Goal: Find specific page/section: Find specific page/section

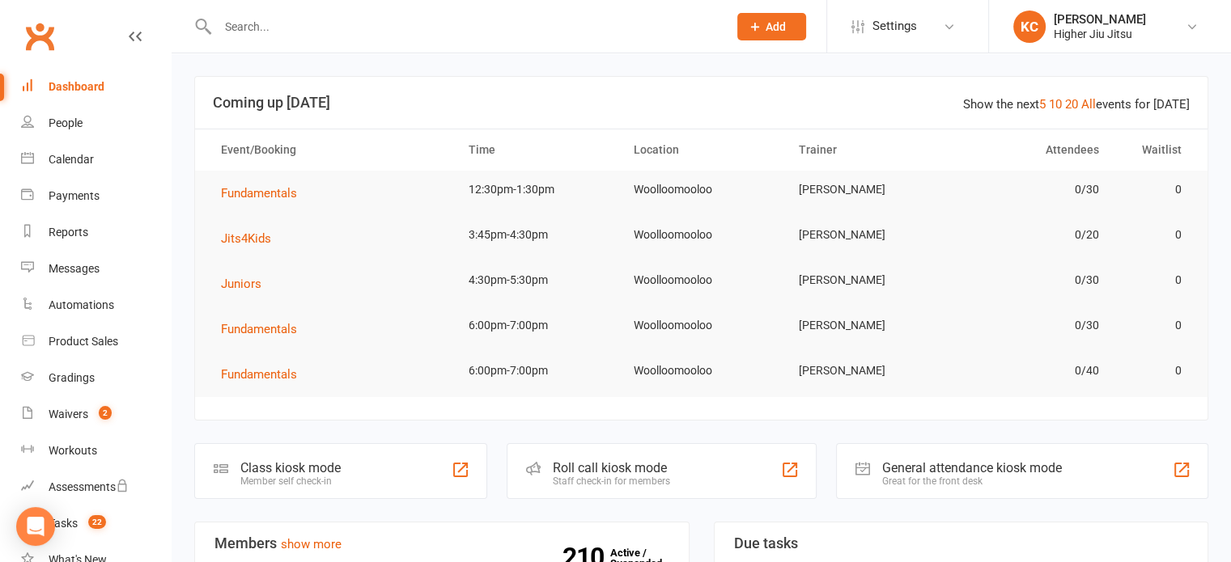
click at [324, 32] on input "text" at bounding box center [464, 26] width 503 height 23
paste input "<[PERSON_NAME][EMAIL_ADDRESS][PERSON_NAME][DOMAIN_NAME]>"
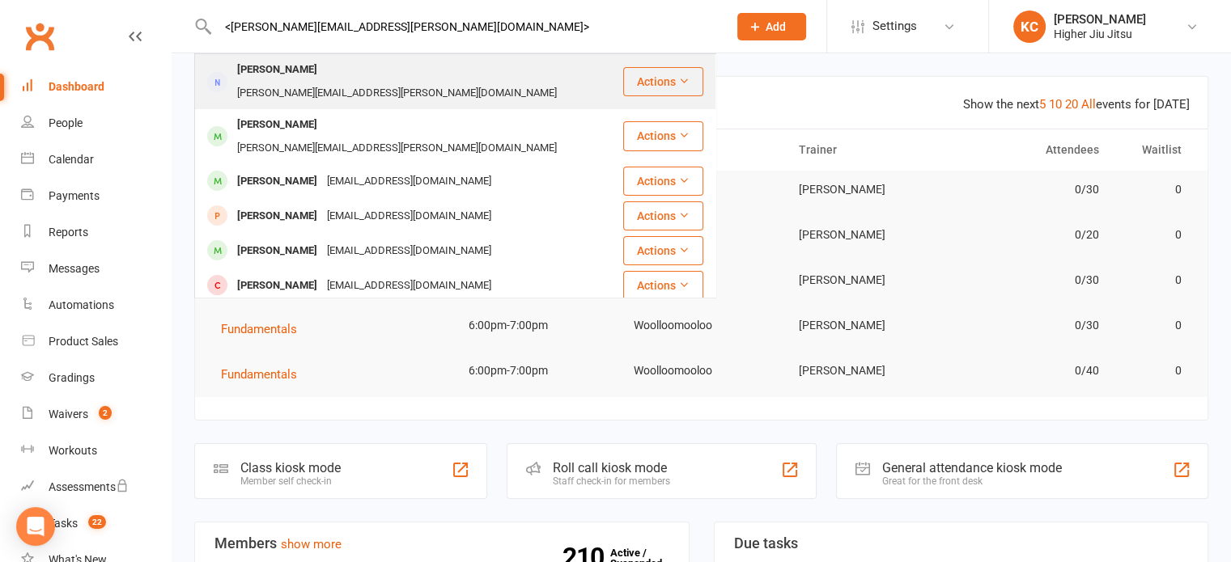
type input "<[PERSON_NAME][EMAIL_ADDRESS][PERSON_NAME][DOMAIN_NAME]>"
click at [340, 83] on div "[PERSON_NAME][EMAIL_ADDRESS][PERSON_NAME][DOMAIN_NAME]" at bounding box center [396, 93] width 329 height 23
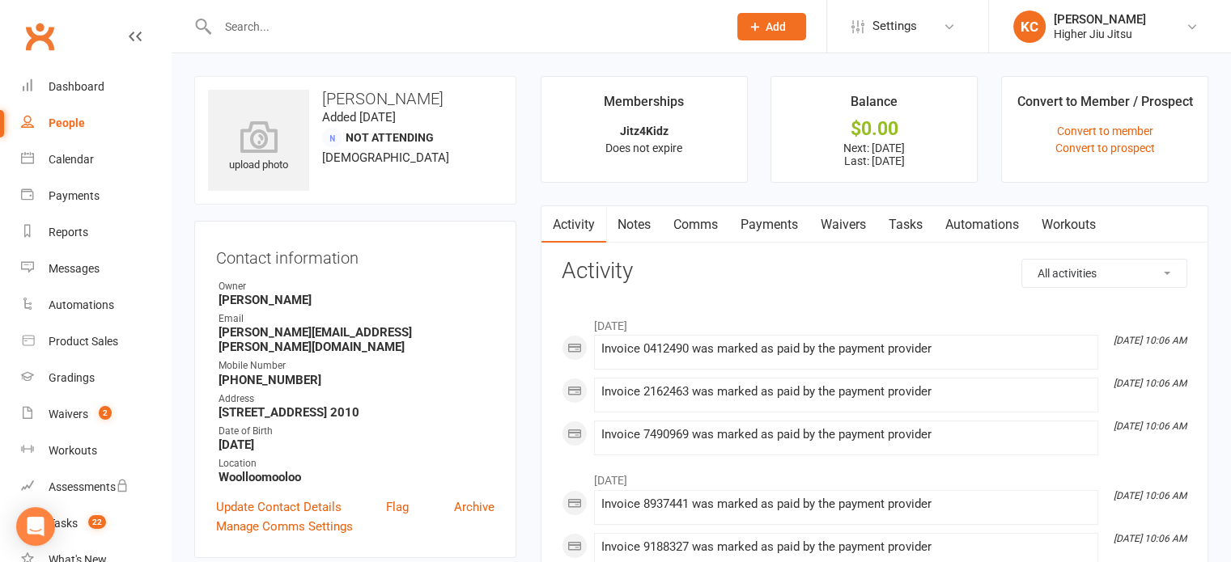
click at [770, 231] on link "Payments" at bounding box center [769, 224] width 80 height 37
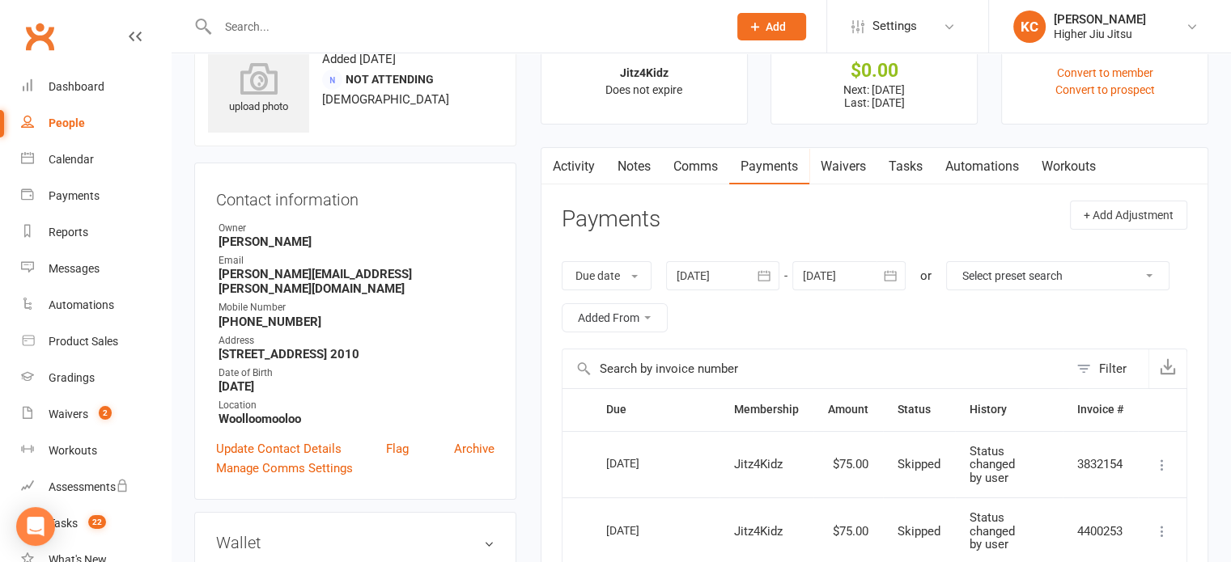
scroll to position [55, 0]
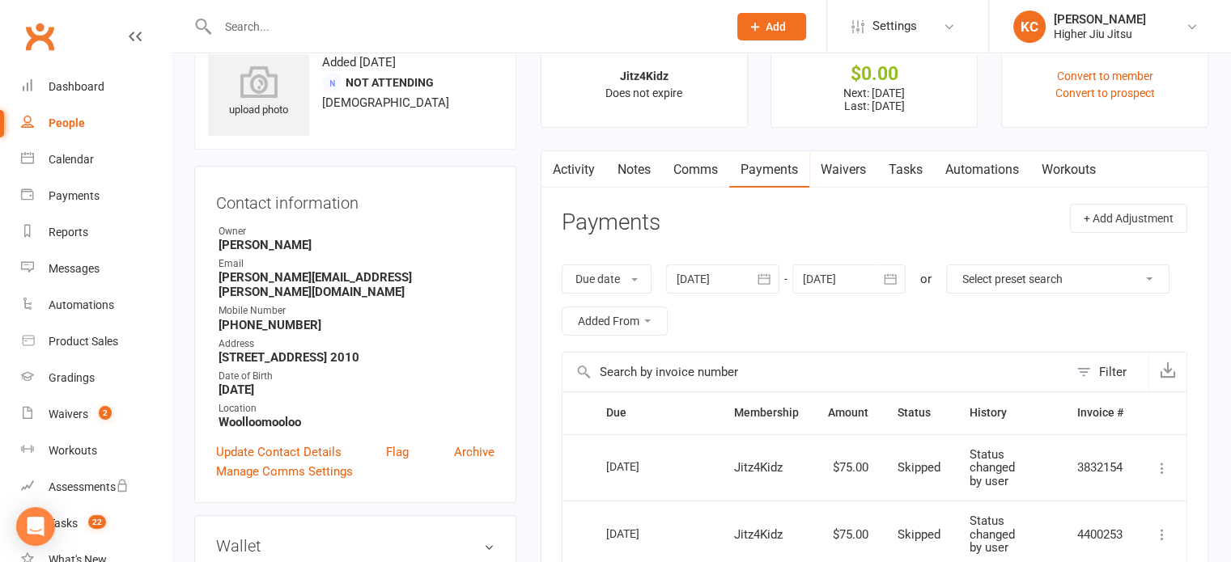
click at [567, 153] on link "Activity" at bounding box center [573, 169] width 65 height 37
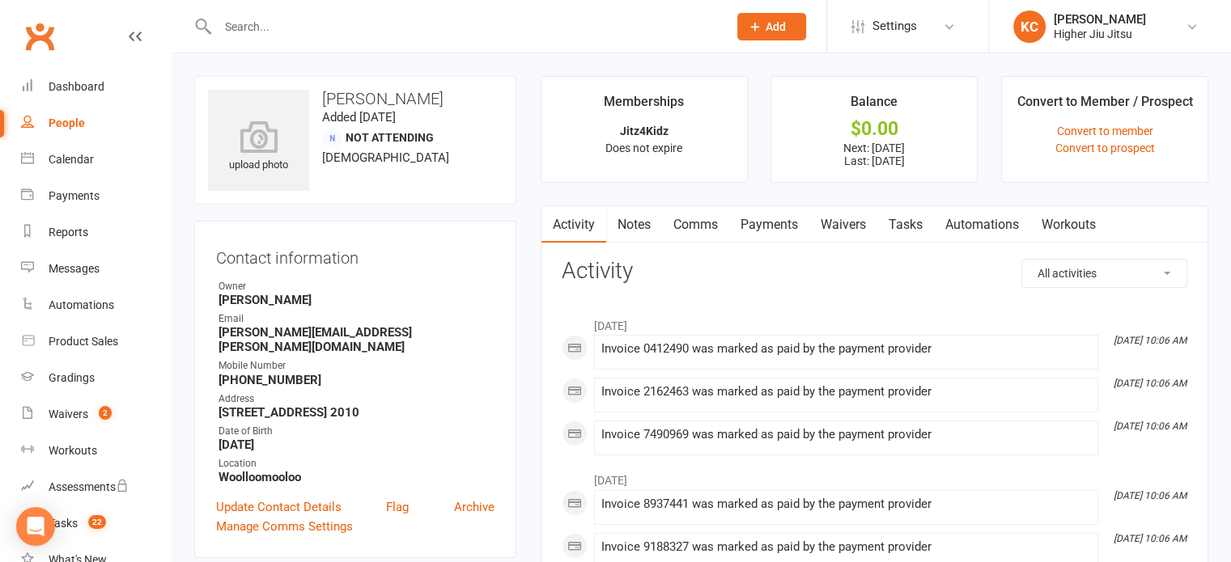
click at [775, 223] on link "Payments" at bounding box center [769, 224] width 80 height 37
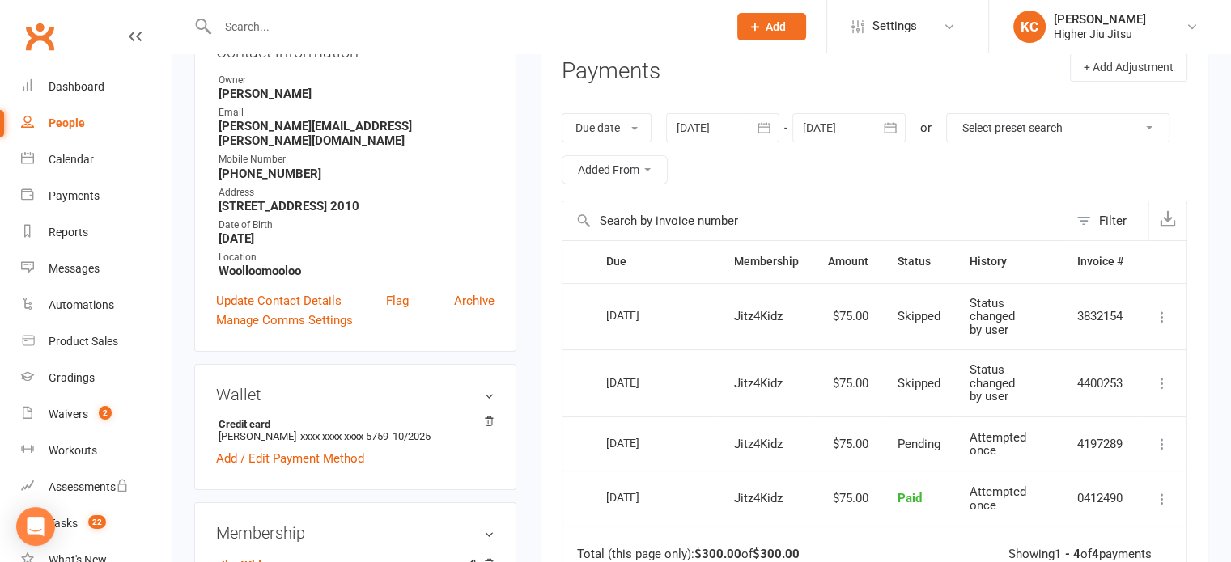
scroll to position [206, 0]
click at [892, 129] on icon "button" at bounding box center [890, 129] width 16 height 16
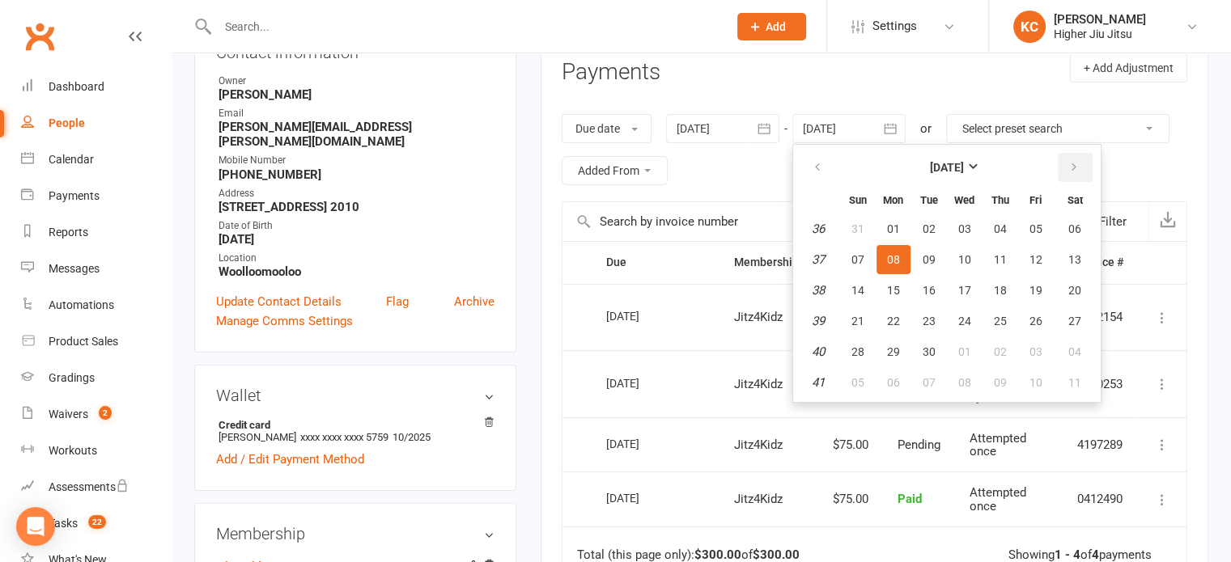
click at [1065, 168] on button "button" at bounding box center [1074, 167] width 35 height 29
click at [916, 349] on button "25" at bounding box center [929, 351] width 34 height 29
type input "[DATE]"
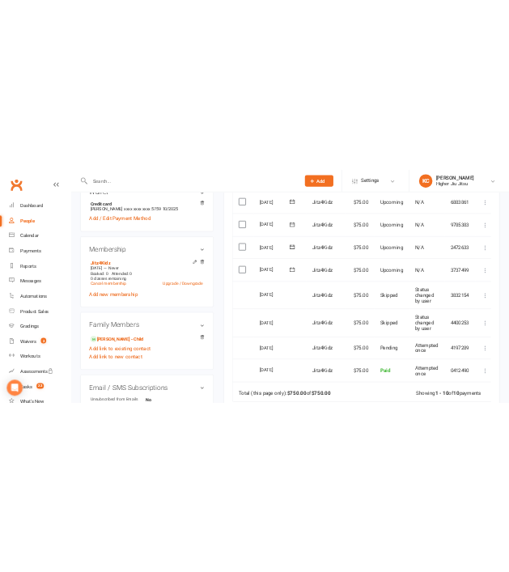
scroll to position [547, 0]
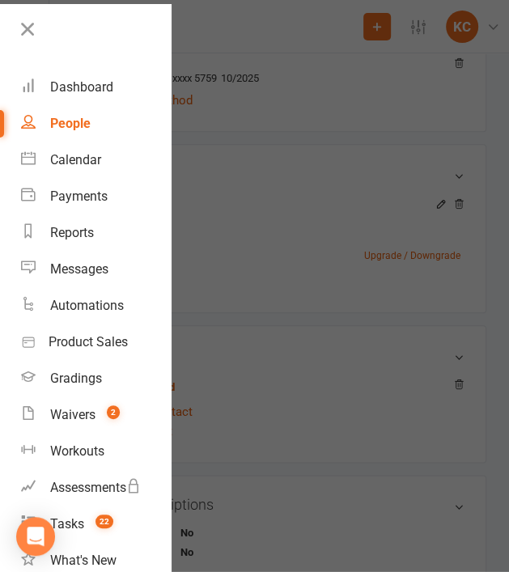
click at [259, 84] on div at bounding box center [254, 286] width 509 height 572
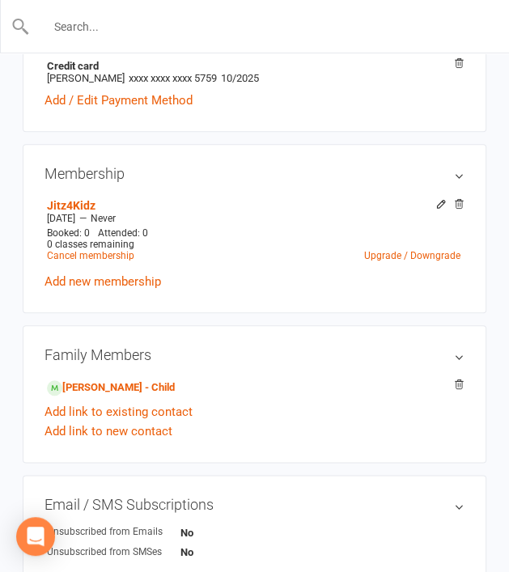
click at [136, 20] on input "text" at bounding box center [255, 26] width 451 height 23
paste input "[EMAIL_ADDRESS][DOMAIN_NAME]"
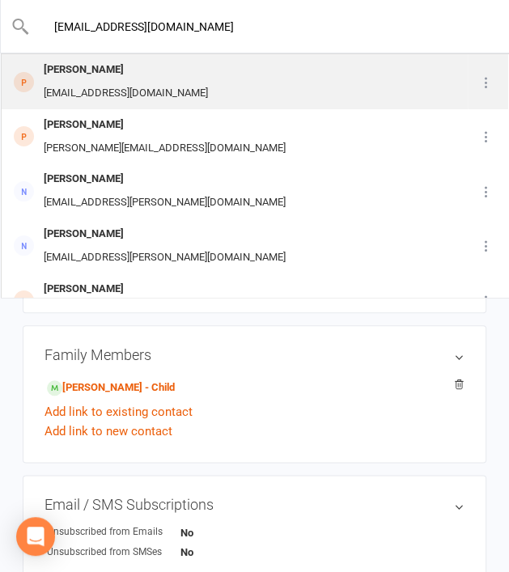
type input "[EMAIL_ADDRESS][DOMAIN_NAME]"
click at [146, 80] on div "[PERSON_NAME]" at bounding box center [126, 69] width 174 height 23
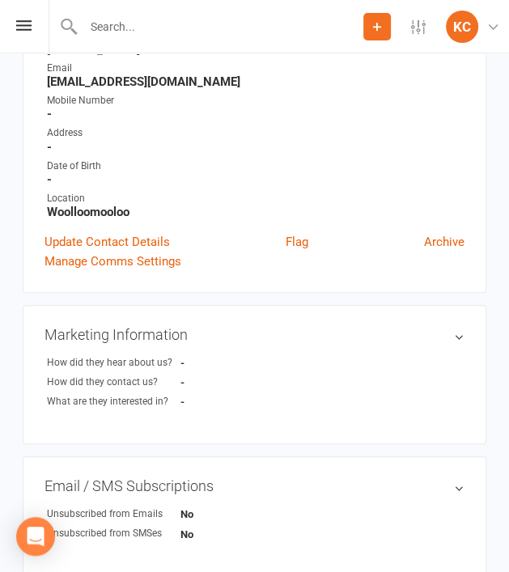
scroll to position [220, 0]
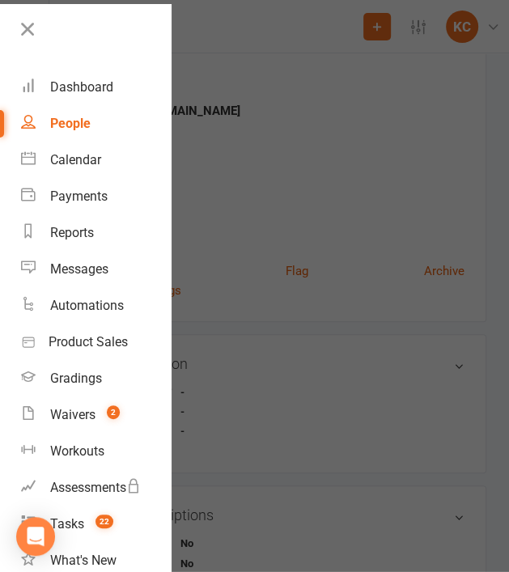
click at [230, 91] on div at bounding box center [254, 286] width 509 height 572
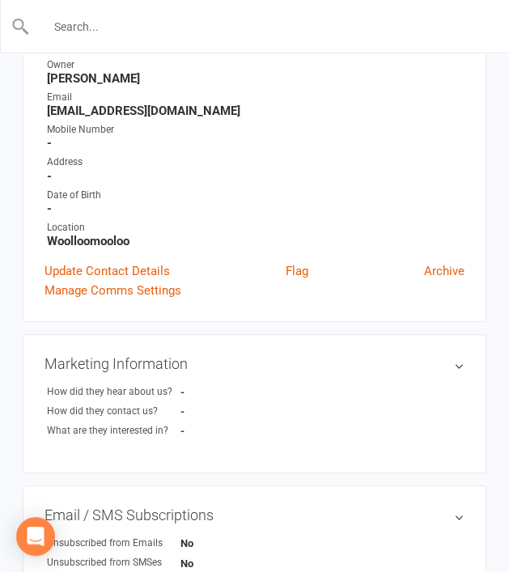
click at [132, 30] on input "text" at bounding box center [255, 26] width 451 height 23
paste input "[PERSON_NAME][EMAIL_ADDRESS][DOMAIN_NAME]"
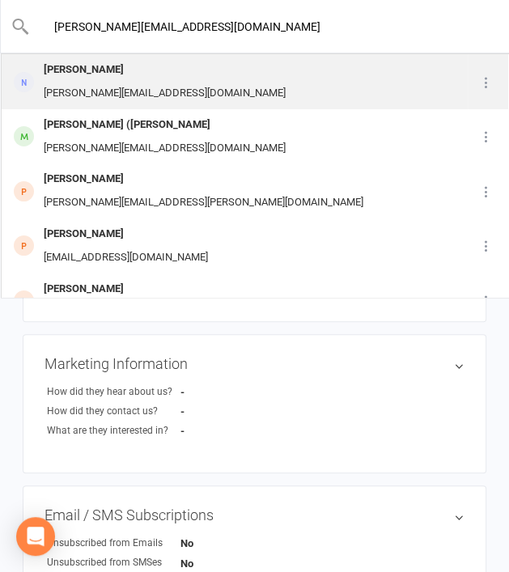
type input "[PERSON_NAME][EMAIL_ADDRESS][DOMAIN_NAME]"
click at [154, 87] on div "[PERSON_NAME][EMAIL_ADDRESS][DOMAIN_NAME]" at bounding box center [165, 93] width 252 height 23
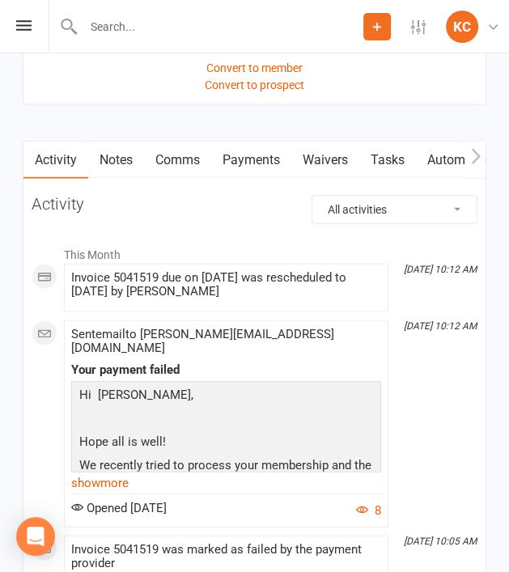
scroll to position [1464, 0]
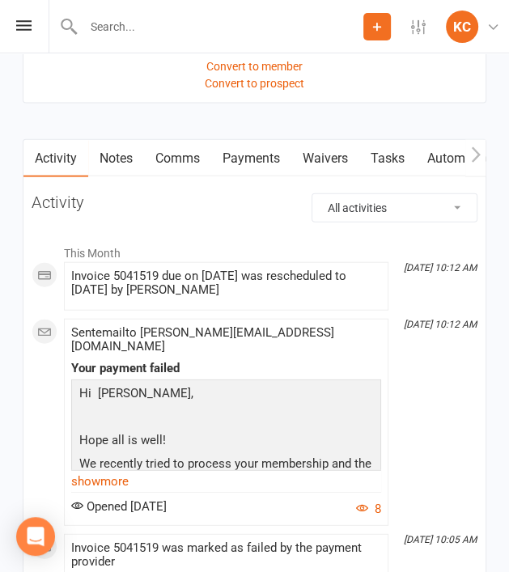
click at [255, 162] on link "Payments" at bounding box center [251, 158] width 80 height 37
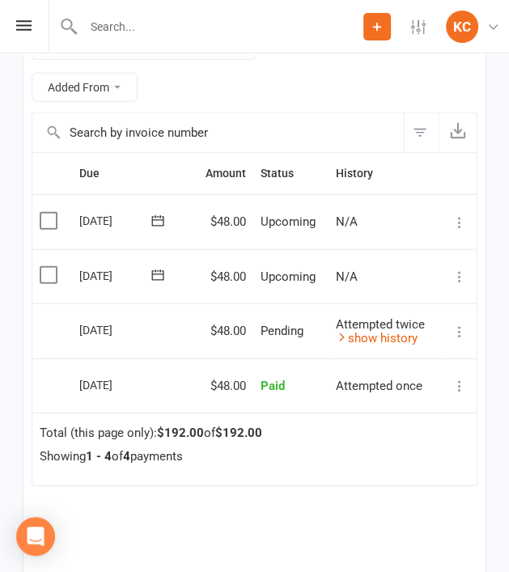
scroll to position [1794, 0]
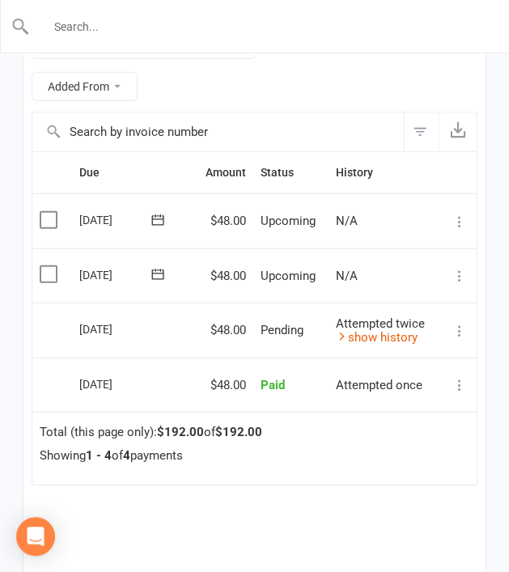
click at [149, 26] on input "text" at bounding box center [255, 26] width 451 height 23
paste input "[PERSON_NAME][EMAIL_ADDRESS][PERSON_NAME][PERSON_NAME][DOMAIN_NAME]>"
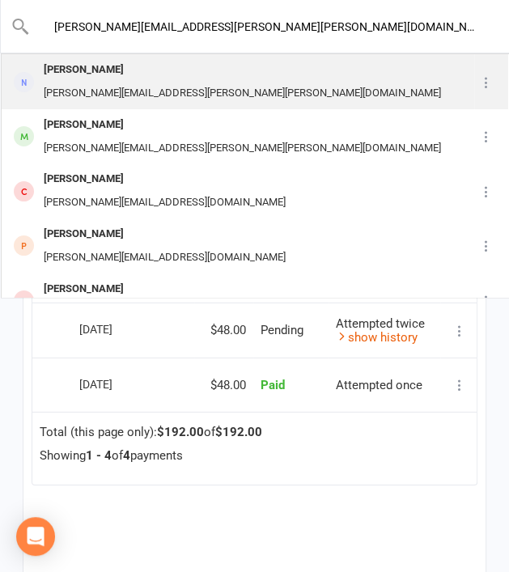
type input "[PERSON_NAME][EMAIL_ADDRESS][PERSON_NAME][PERSON_NAME][DOMAIN_NAME]>"
click at [162, 83] on div "[PERSON_NAME][EMAIL_ADDRESS][PERSON_NAME][PERSON_NAME][DOMAIN_NAME]" at bounding box center [242, 93] width 407 height 23
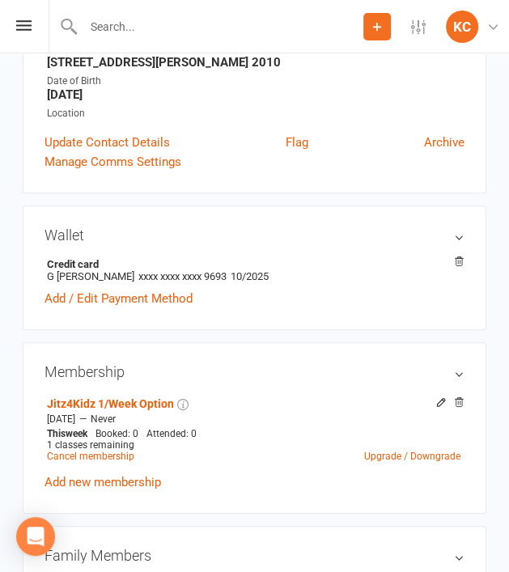
scroll to position [320, 0]
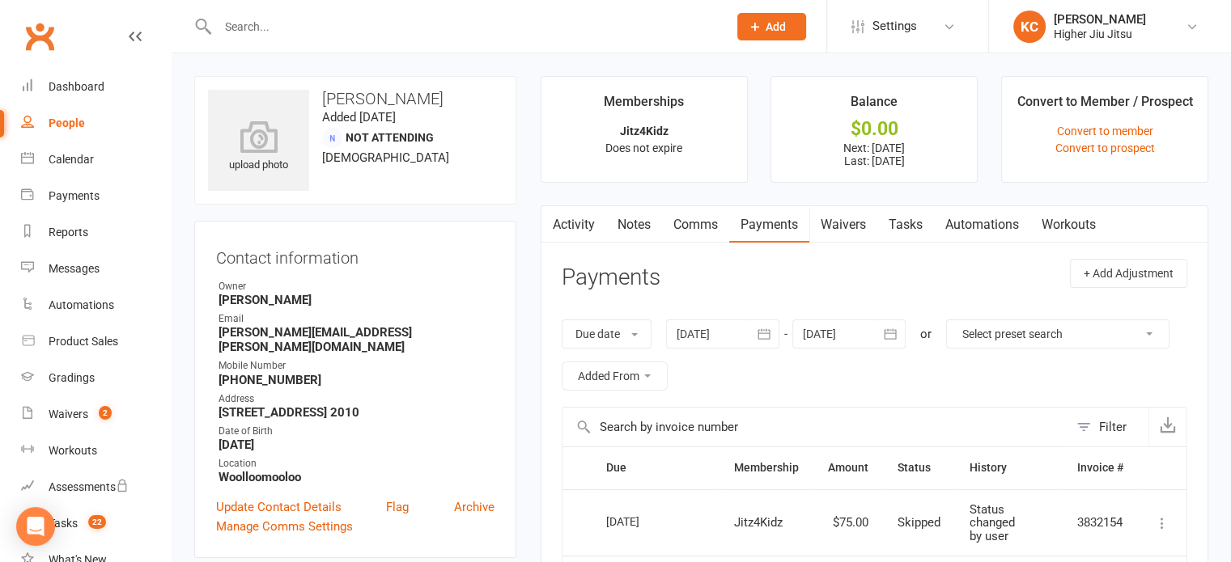
click at [684, 220] on link "Comms" at bounding box center [695, 224] width 67 height 37
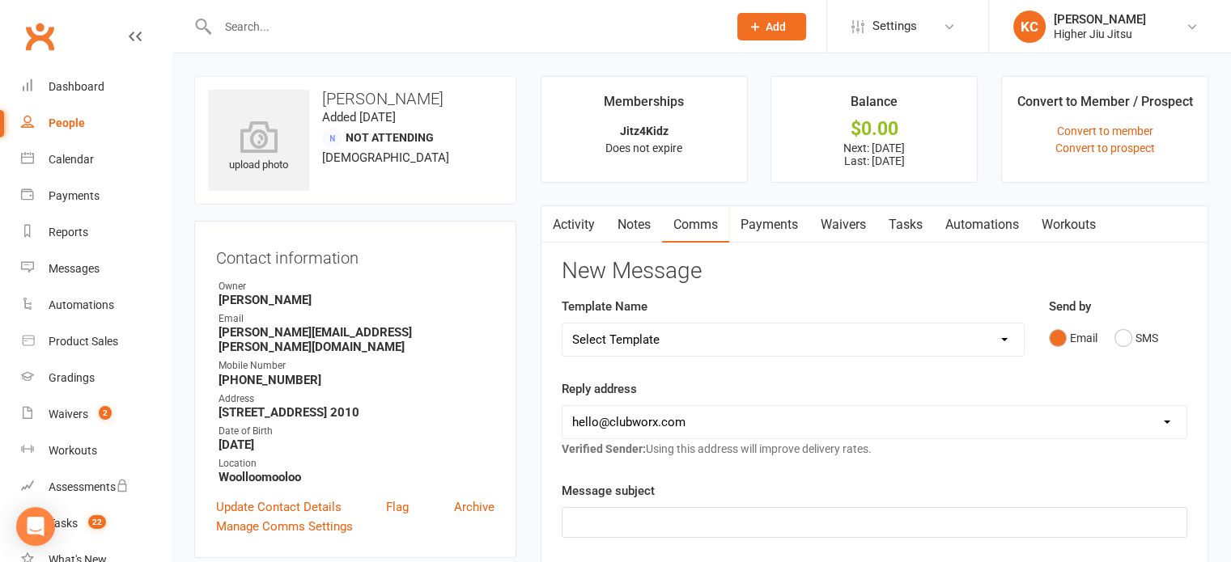
click at [646, 225] on link "Notes" at bounding box center [634, 224] width 56 height 37
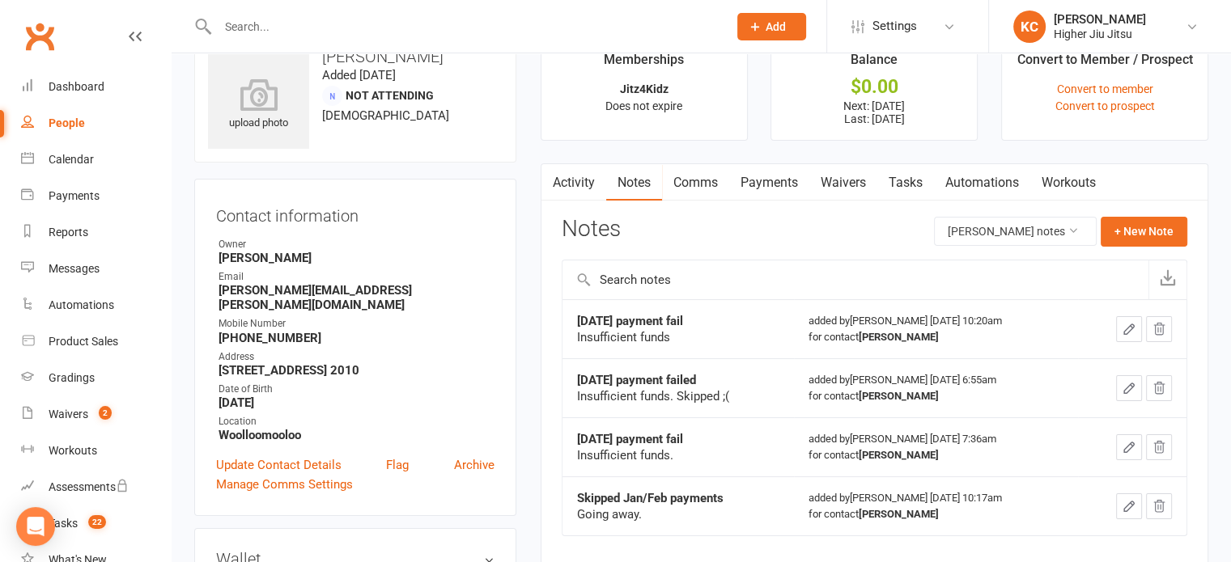
scroll to position [45, 0]
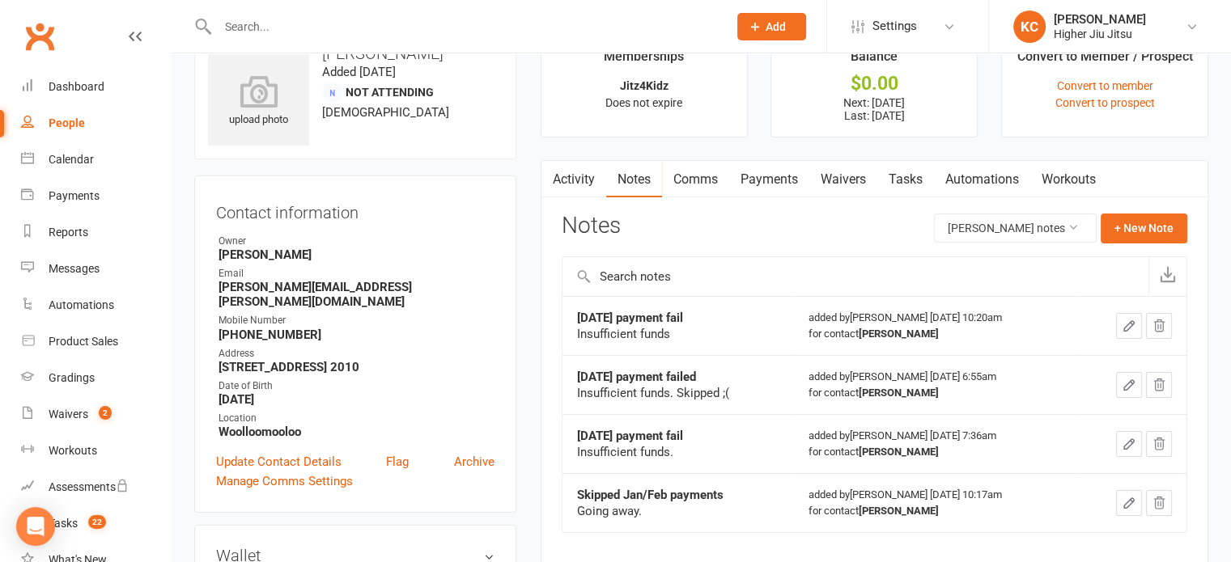
click at [586, 180] on link "Activity" at bounding box center [573, 179] width 65 height 37
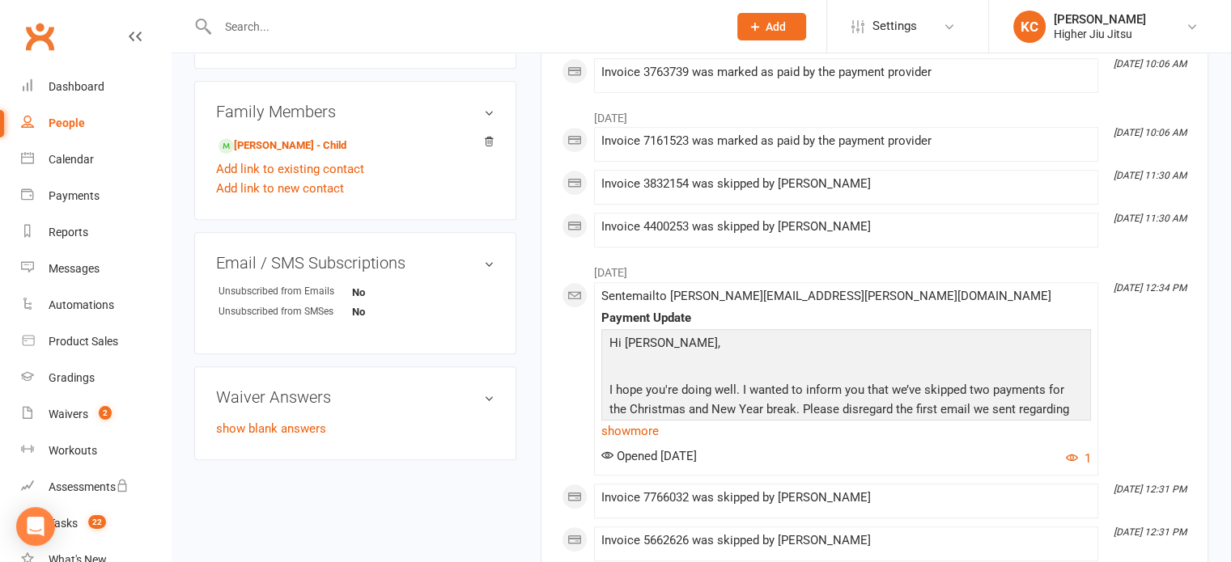
scroll to position [809, 0]
click at [653, 431] on link "show more" at bounding box center [845, 433] width 489 height 23
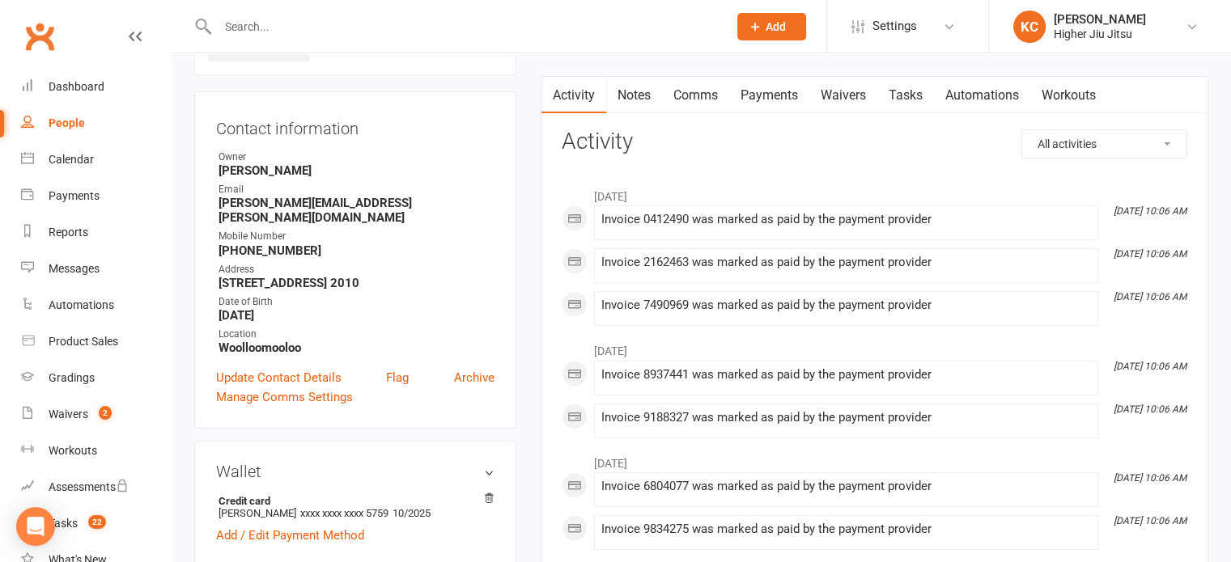
scroll to position [133, 0]
